Goal: Task Accomplishment & Management: Use online tool/utility

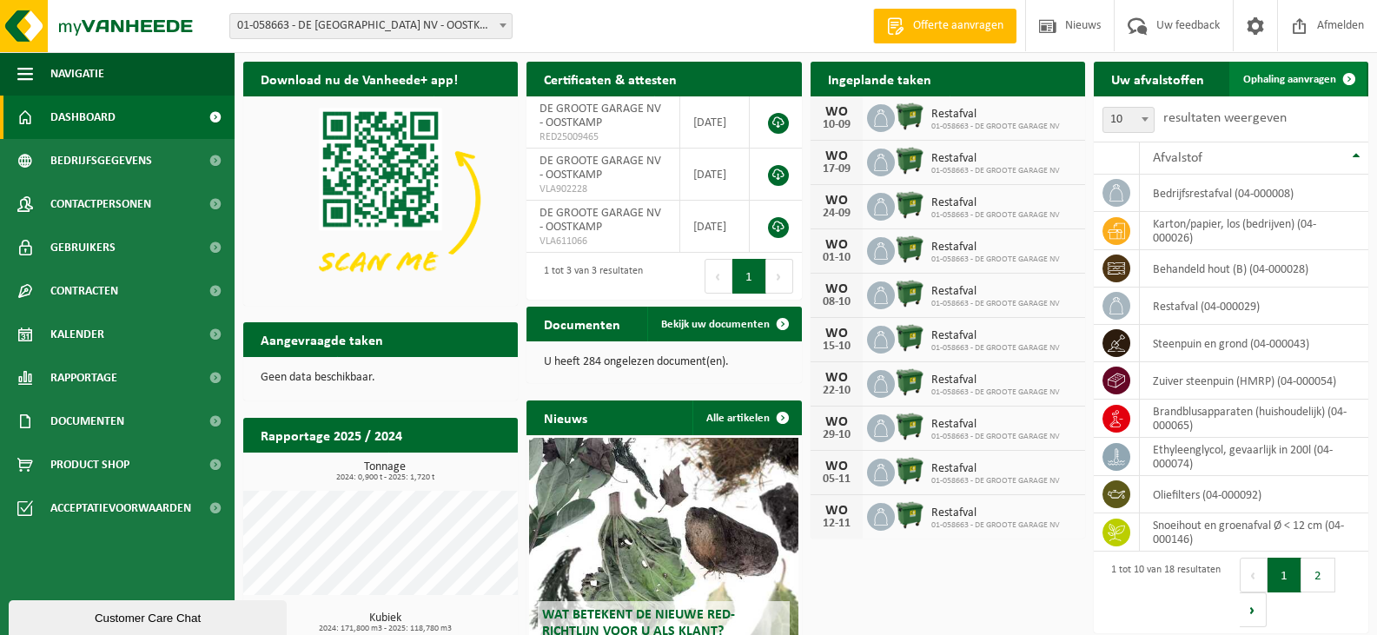
click at [1295, 74] on span "Ophaling aanvragen" at bounding box center [1289, 79] width 93 height 11
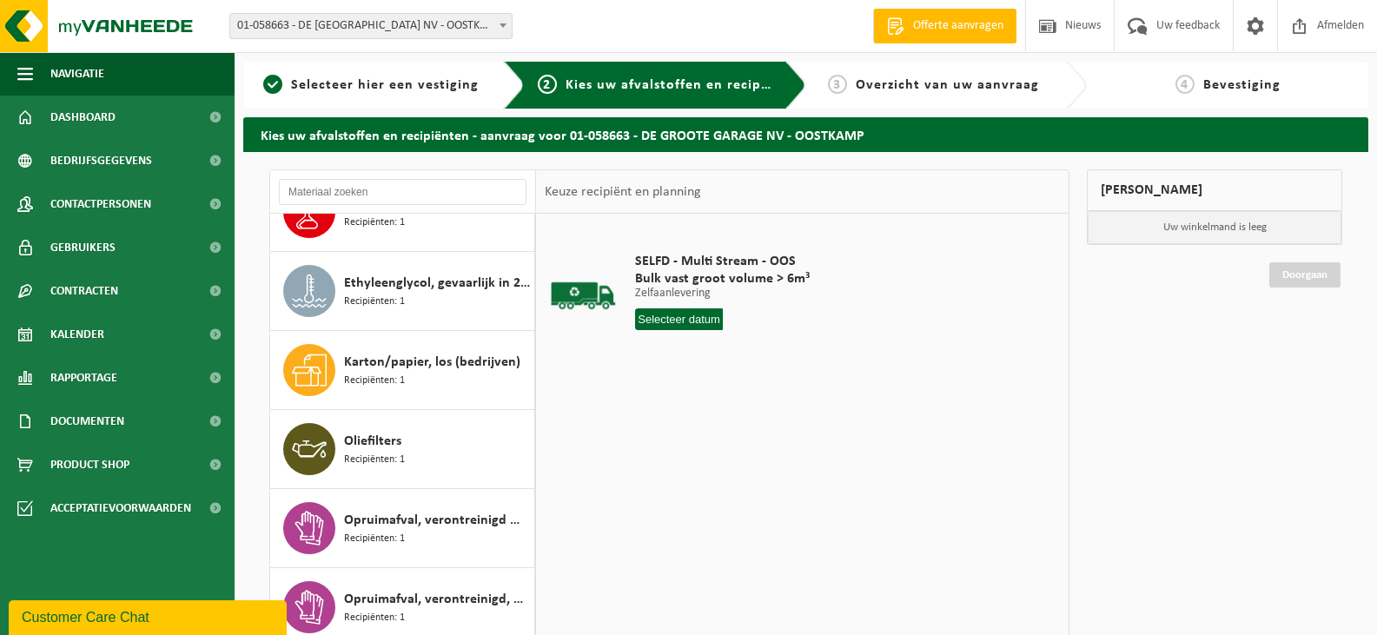
scroll to position [348, 0]
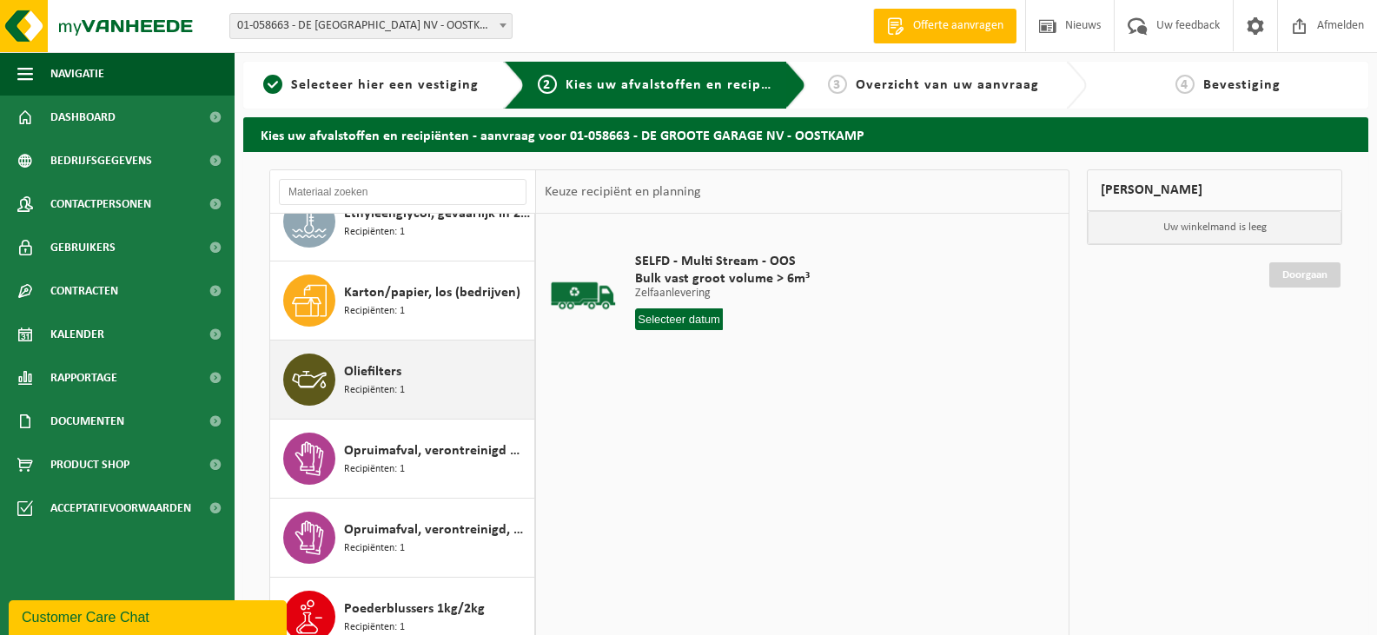
click at [348, 382] on span "Recipiënten: 1" at bounding box center [374, 390] width 61 height 17
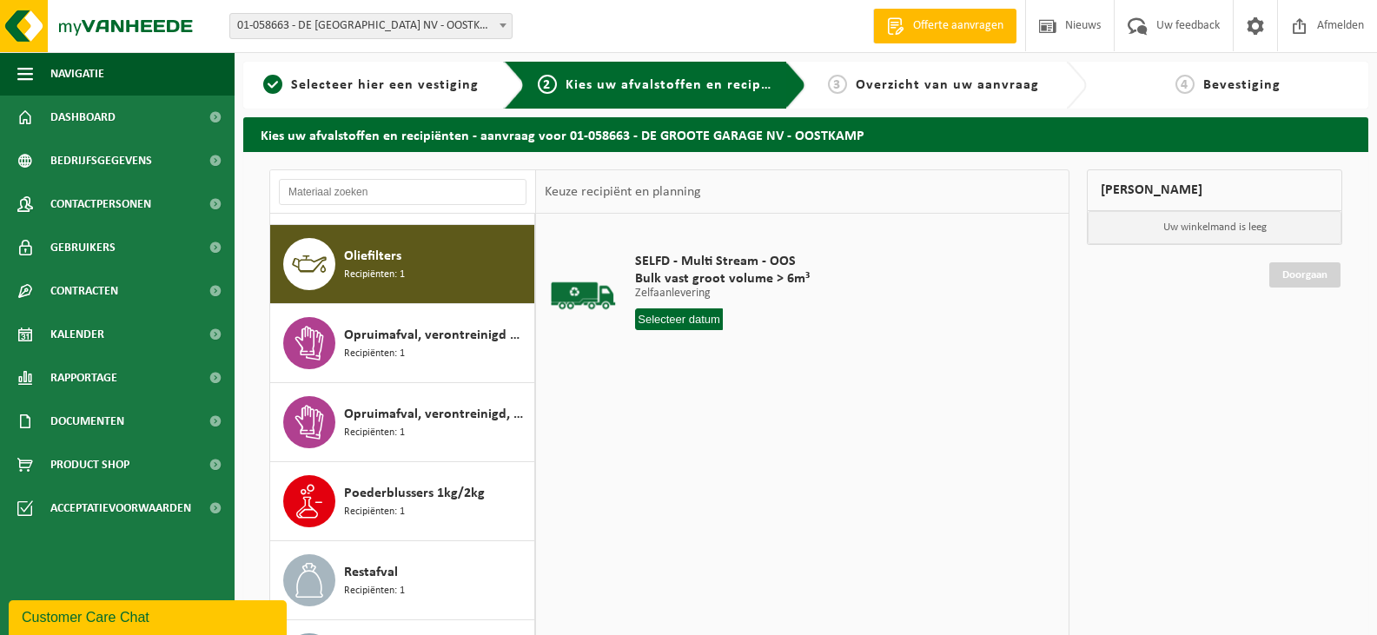
scroll to position [474, 0]
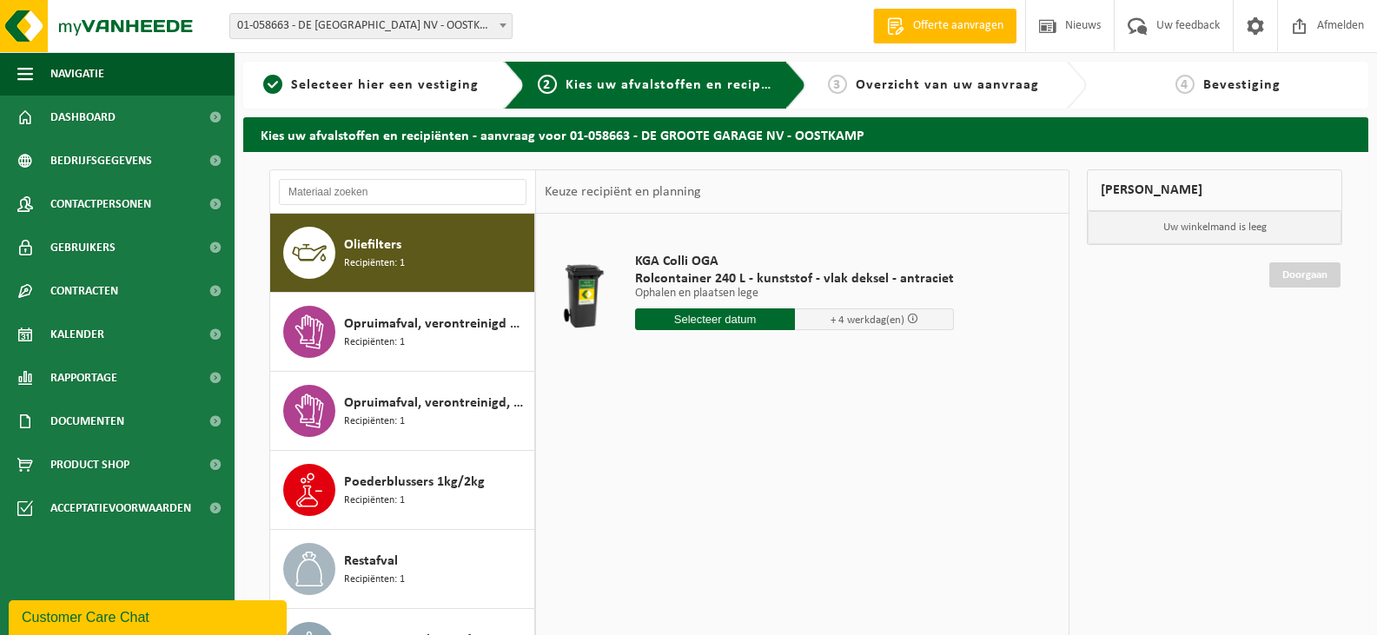
click at [718, 318] on input "text" at bounding box center [715, 319] width 160 height 22
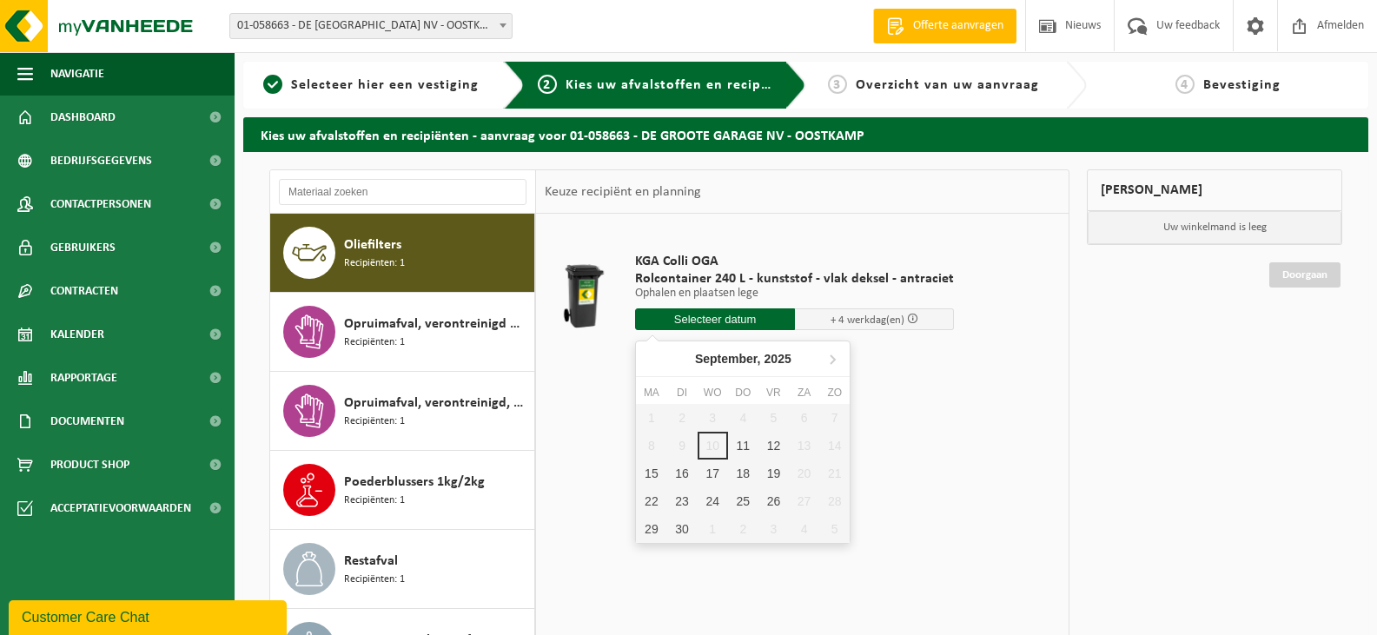
click at [712, 441] on div "1 2 3 4 5 6 7 8 9 10 11 12 13 14 15 16 17 18 19 20 21 22 23 24 25 26 27 28 29 3…" at bounding box center [743, 473] width 214 height 139
click at [746, 445] on div "11" at bounding box center [743, 446] width 30 height 28
type input "Van 2025-09-11"
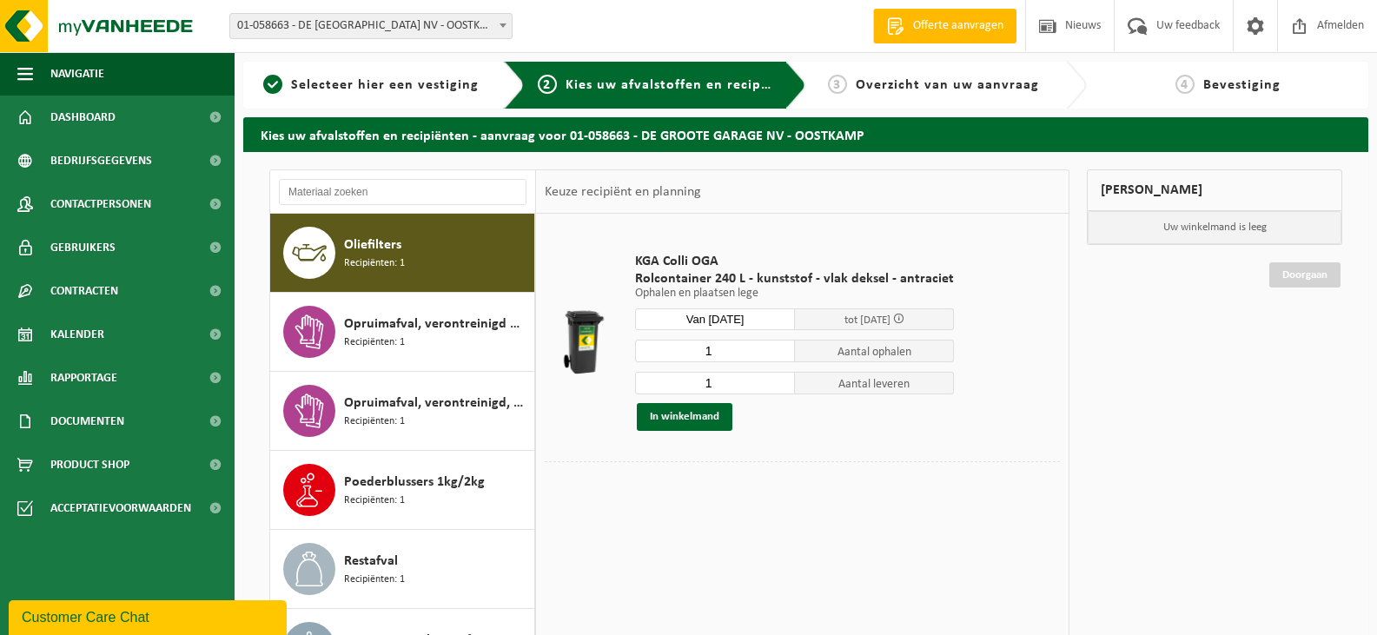
click at [778, 343] on input "1" at bounding box center [715, 351] width 160 height 23
type input "2"
click at [777, 345] on input "2" at bounding box center [715, 351] width 160 height 23
click at [739, 384] on input "1" at bounding box center [715, 383] width 160 height 23
type input "2"
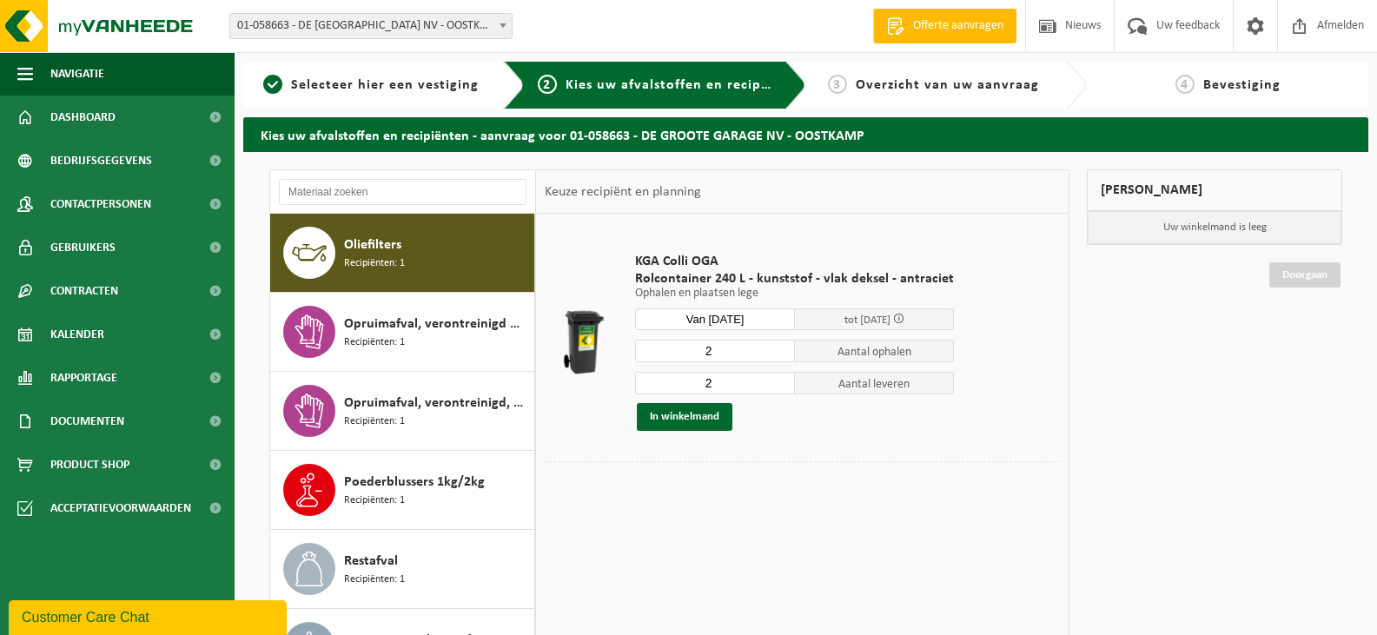
click at [775, 378] on input "2" at bounding box center [715, 383] width 160 height 23
click at [686, 415] on button "In winkelmand" at bounding box center [685, 417] width 96 height 28
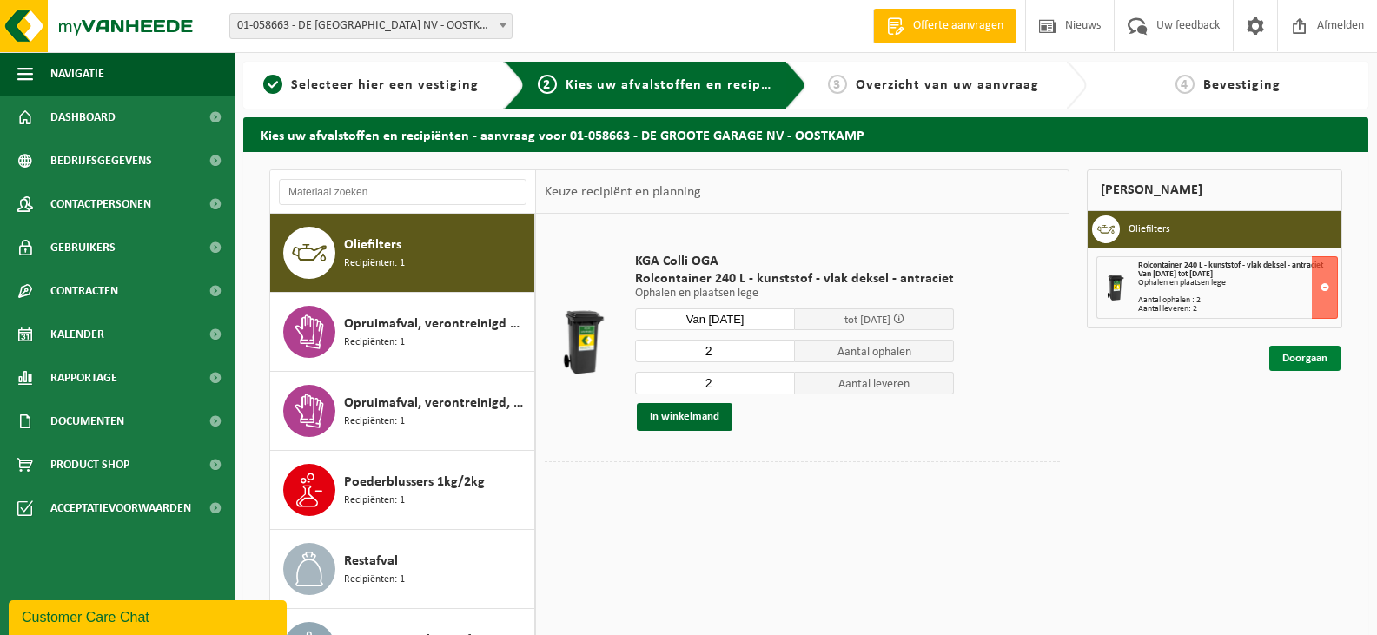
click at [1314, 358] on link "Doorgaan" at bounding box center [1304, 358] width 71 height 25
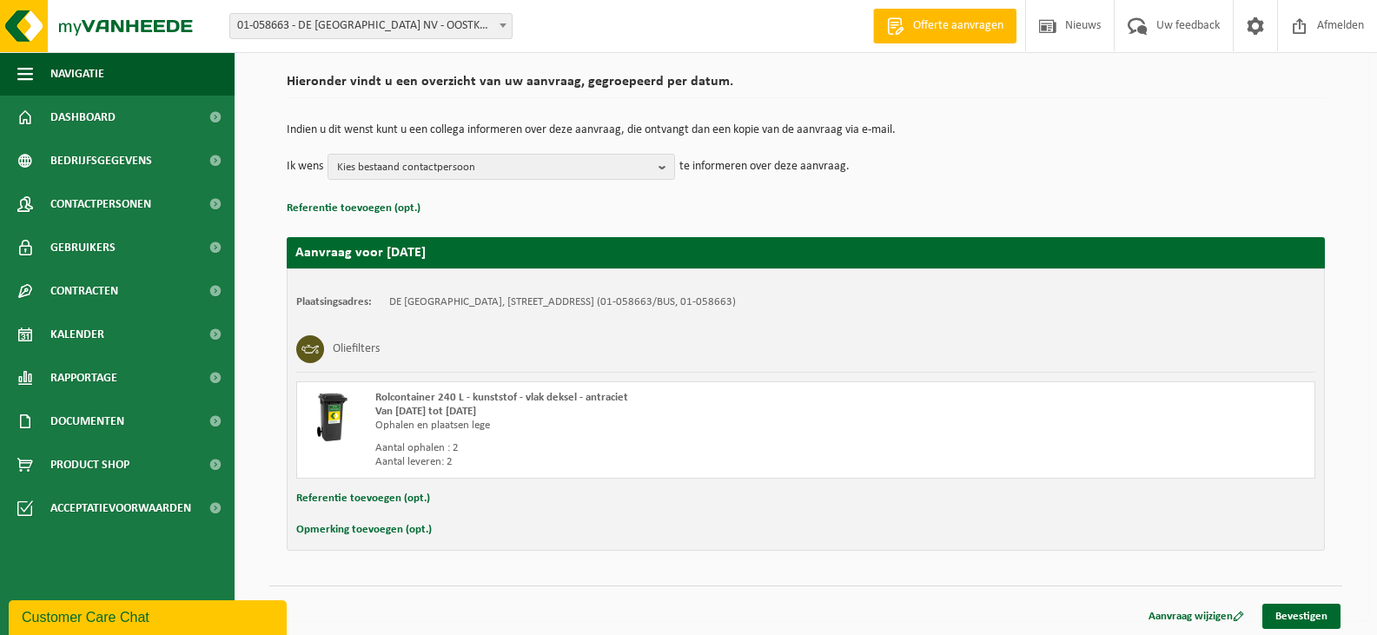
scroll to position [124, 0]
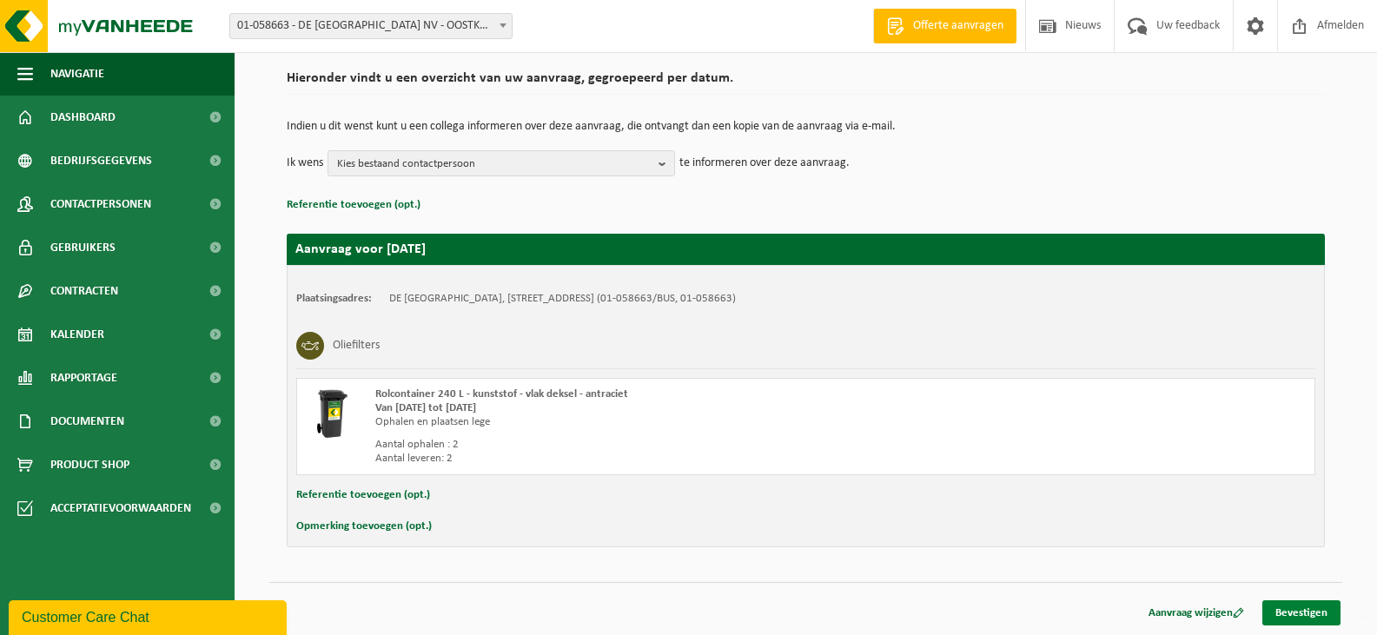
click at [1302, 615] on link "Bevestigen" at bounding box center [1301, 612] width 78 height 25
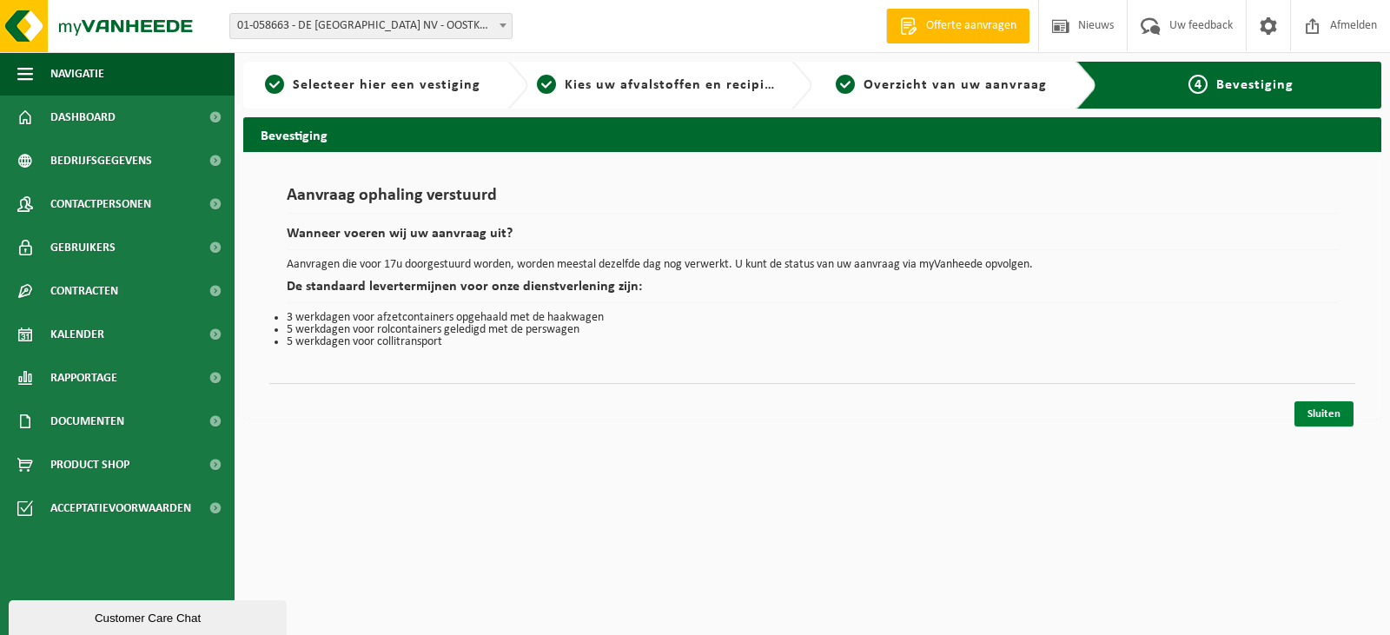
click at [1321, 409] on link "Sluiten" at bounding box center [1324, 413] width 59 height 25
